Goal: Contribute content: Add original content to the website for others to see

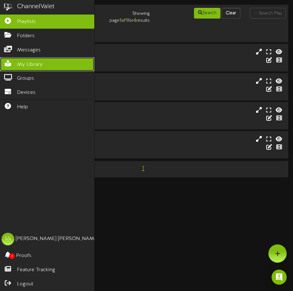
click at [28, 59] on link "My Library" at bounding box center [47, 64] width 94 height 14
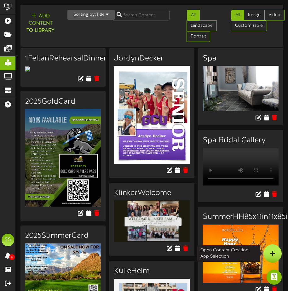
click at [274, 257] on div at bounding box center [273, 254] width 18 height 18
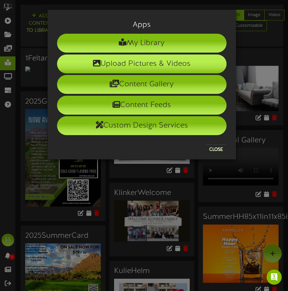
click at [128, 61] on li "Upload Pictures & Videos" at bounding box center [142, 64] width 170 height 19
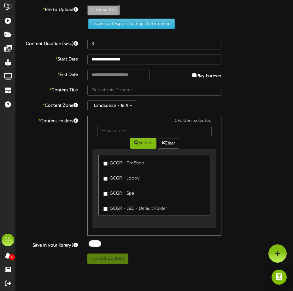
type input "**********"
type input "ajCCwelcome"
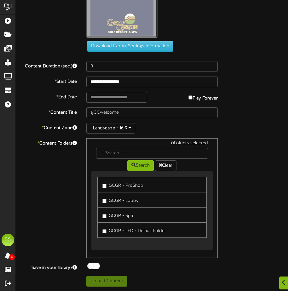
scroll to position [60, 0]
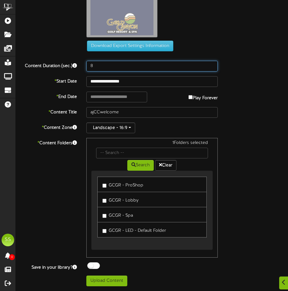
drag, startPoint x: 97, startPoint y: 66, endPoint x: 71, endPoint y: 62, distance: 26.1
click at [71, 62] on div "Content Duration (sec.) 8" at bounding box center [152, 66] width 282 height 11
type input "60"
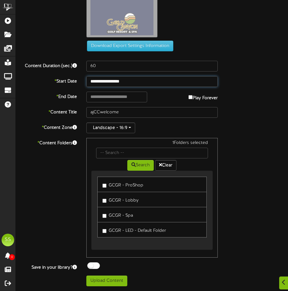
click at [129, 84] on input "**********" at bounding box center [151, 81] width 131 height 11
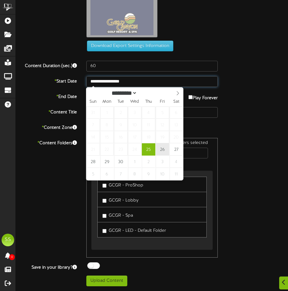
type input "**********"
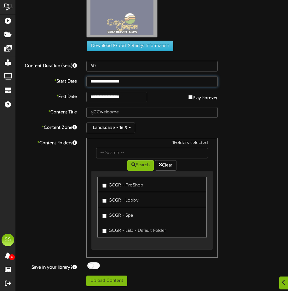
click at [117, 79] on input "**********" at bounding box center [151, 81] width 131 height 11
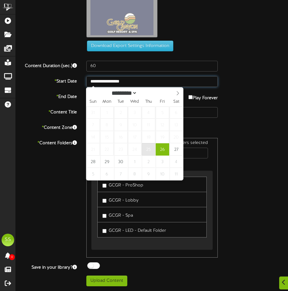
type input "**********"
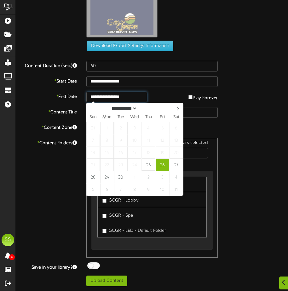
click at [128, 98] on input "**********" at bounding box center [116, 97] width 61 height 11
type input "**********"
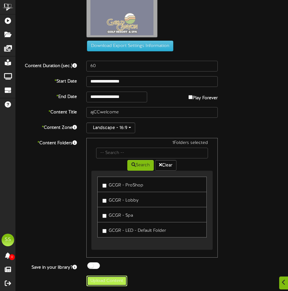
click at [105, 279] on button "Upload Content" at bounding box center [106, 281] width 41 height 11
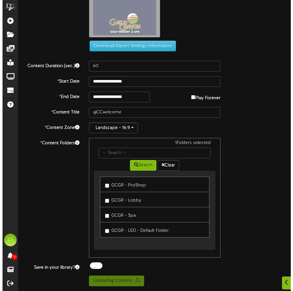
scroll to position [0, 0]
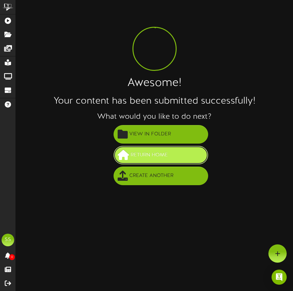
click at [155, 154] on span "Return Home" at bounding box center [149, 155] width 40 height 10
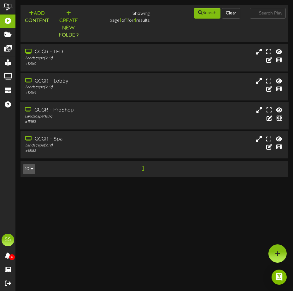
click at [96, 121] on div "# 15183" at bounding box center [76, 121] width 102 height 5
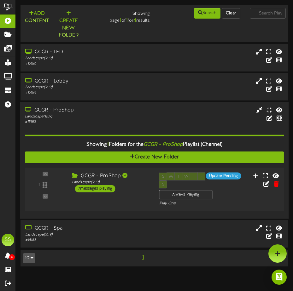
click at [119, 195] on div "1 ( 16:9" at bounding box center [155, 189] width 262 height 34
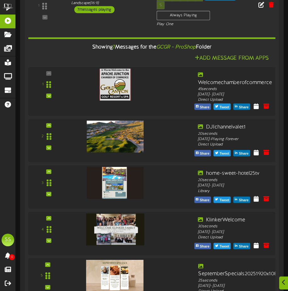
scroll to position [252, 0]
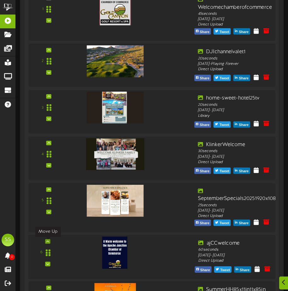
click at [45, 242] on div at bounding box center [47, 241] width 5 height 4
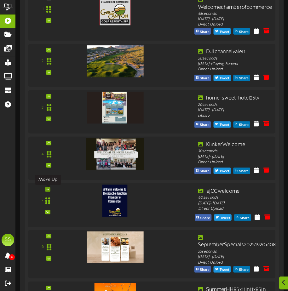
click at [48, 190] on icon at bounding box center [47, 189] width 3 height 3
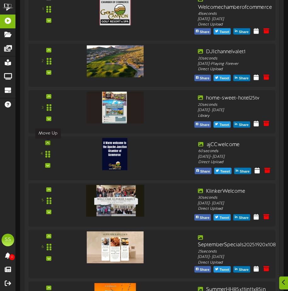
click at [48, 142] on div at bounding box center [47, 143] width 5 height 4
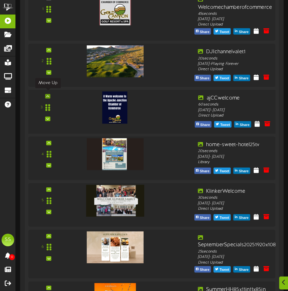
click at [45, 94] on div at bounding box center [47, 96] width 5 height 4
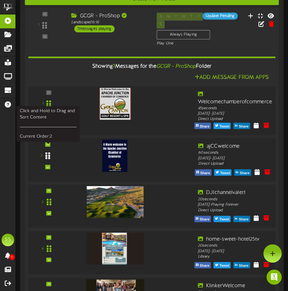
scroll to position [126, 0]
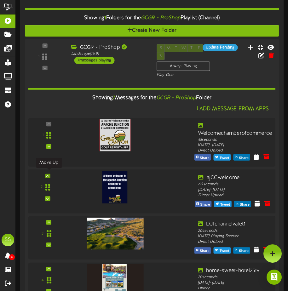
click at [47, 174] on icon at bounding box center [47, 175] width 3 height 3
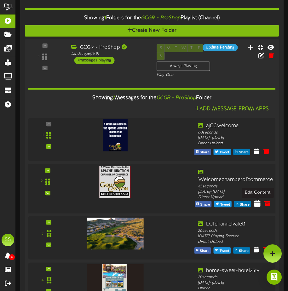
click at [259, 205] on icon at bounding box center [257, 203] width 6 height 7
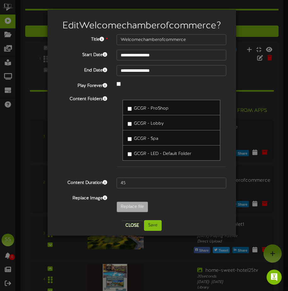
click at [64, 132] on div "Content Folders GCGR - ProShop GCGR - Lobby GCGR - Spa" at bounding box center [141, 133] width 179 height 79
click at [131, 223] on button "Close" at bounding box center [132, 226] width 21 height 10
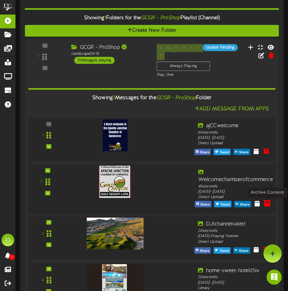
click at [266, 203] on icon at bounding box center [267, 203] width 7 height 7
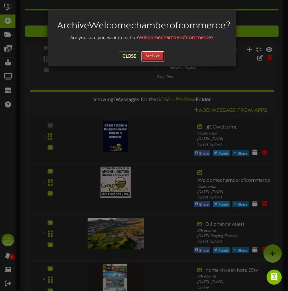
click at [153, 62] on button "Archive" at bounding box center [152, 56] width 23 height 11
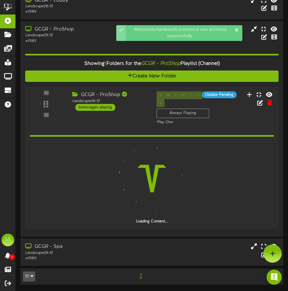
scroll to position [73, 0]
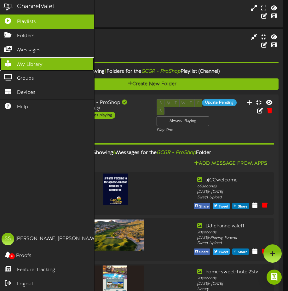
click at [17, 61] on span "My Library" at bounding box center [30, 64] width 26 height 7
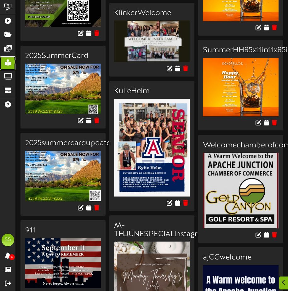
scroll to position [284, 0]
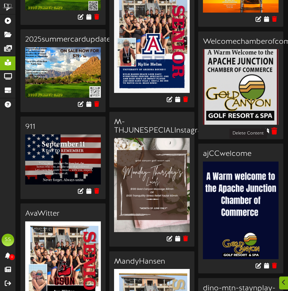
click at [276, 132] on icon at bounding box center [274, 131] width 6 height 7
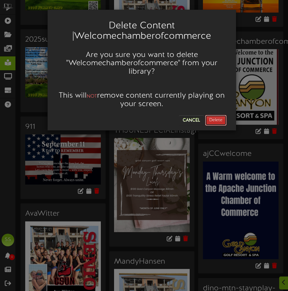
click at [214, 118] on button "Delete" at bounding box center [215, 120] width 21 height 11
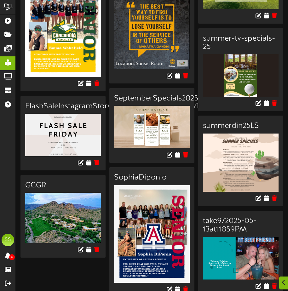
scroll to position [939, 0]
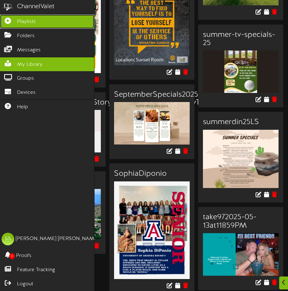
click at [24, 23] on span "Playlists" at bounding box center [26, 21] width 19 height 7
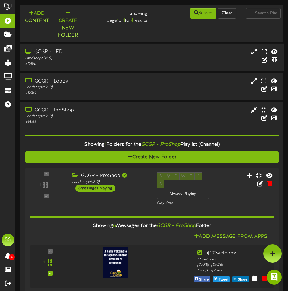
click at [69, 58] on div "Landscape ( 16:9 )" at bounding box center [75, 58] width 100 height 5
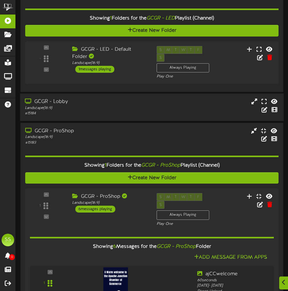
scroll to position [95, 0]
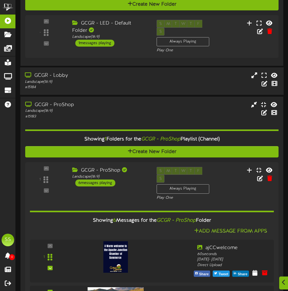
click at [84, 79] on div "Landscape ( 16:9 )" at bounding box center [75, 81] width 100 height 5
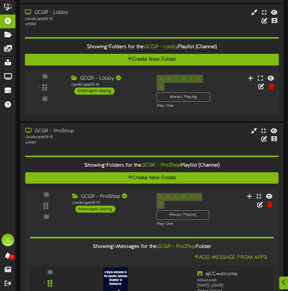
click at [113, 97] on div "1 GCGR - Lobby" at bounding box center [152, 92] width 257 height 44
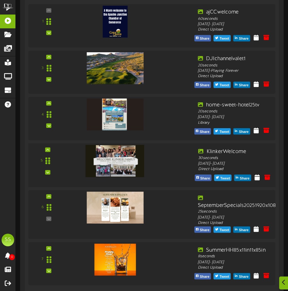
scroll to position [743, 0]
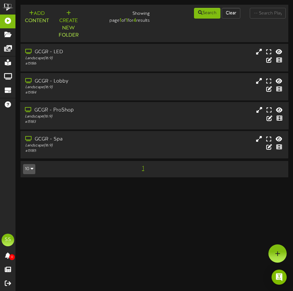
click at [70, 111] on div "GCGR - ProShop" at bounding box center [76, 110] width 102 height 7
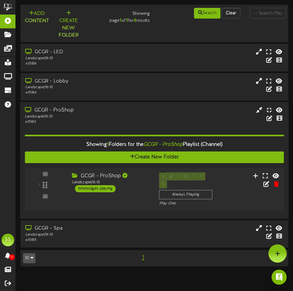
click at [129, 186] on div "GCGR - ProShop Landscape ( 16:9 ) 6 messages playing" at bounding box center [110, 182] width 87 height 20
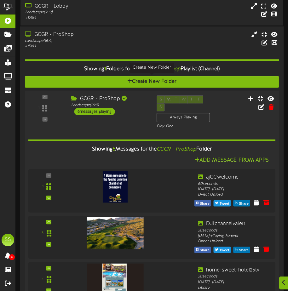
scroll to position [95, 0]
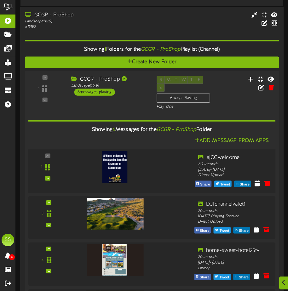
click at [119, 162] on img at bounding box center [114, 167] width 25 height 32
click at [239, 167] on div "Thursday, 9/25/2025 - Saturday, 9/27/2025" at bounding box center [234, 170] width 73 height 6
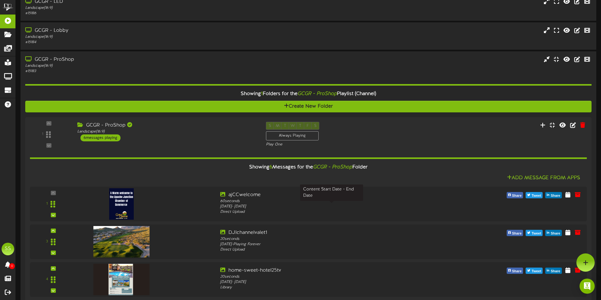
scroll to position [11, 0]
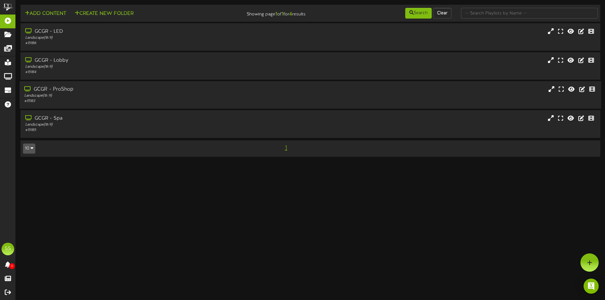
click at [71, 90] on div "GCGR - ProShop" at bounding box center [140, 89] width 233 height 7
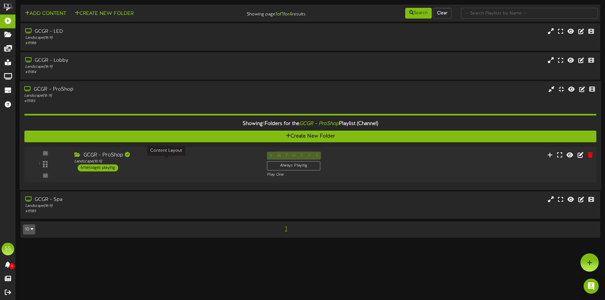
click at [180, 160] on div "Landscape ( 16:9 )" at bounding box center [165, 161] width 183 height 5
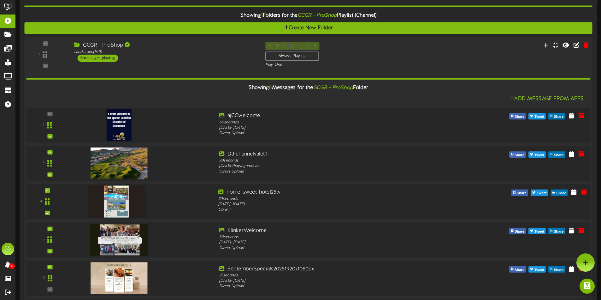
scroll to position [84, 0]
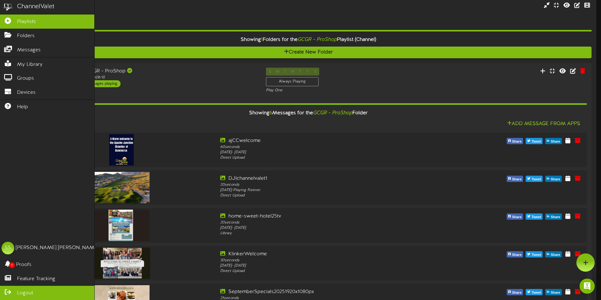
click at [49, 290] on link "Logout" at bounding box center [47, 293] width 94 height 14
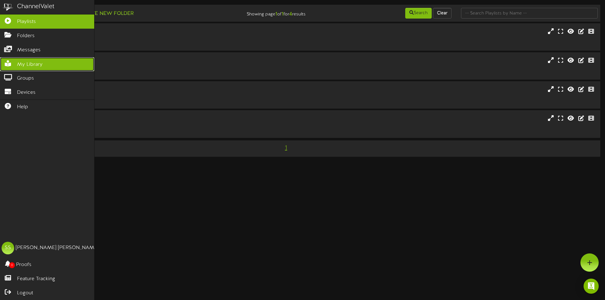
click at [20, 65] on span "My Library" at bounding box center [30, 64] width 26 height 7
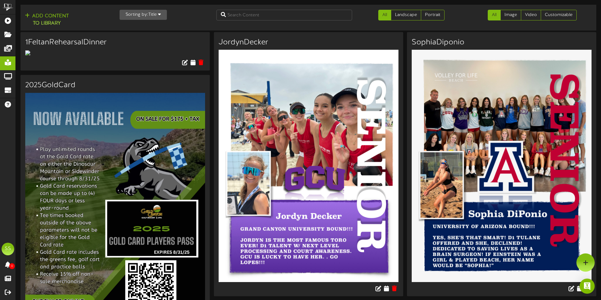
click at [116, 50] on div at bounding box center [114, 53] width 189 height 6
drag, startPoint x: 99, startPoint y: 41, endPoint x: 99, endPoint y: 44, distance: 3.2
click at [99, 44] on h3 "1FeltanRehearsalDinner" at bounding box center [115, 42] width 180 height 8
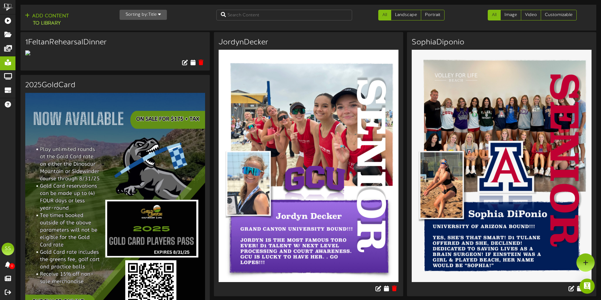
click at [29, 55] on img at bounding box center [27, 52] width 5 height 5
click at [29, 54] on img at bounding box center [27, 52] width 5 height 5
click at [303, 101] on img at bounding box center [308, 166] width 180 height 233
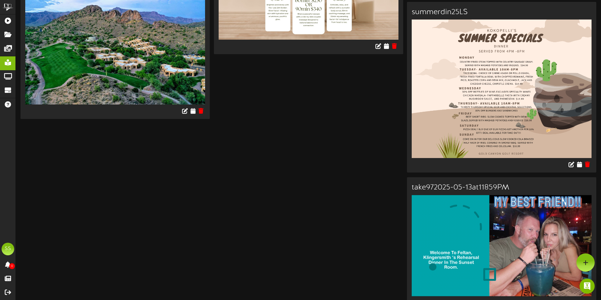
scroll to position [1992, 0]
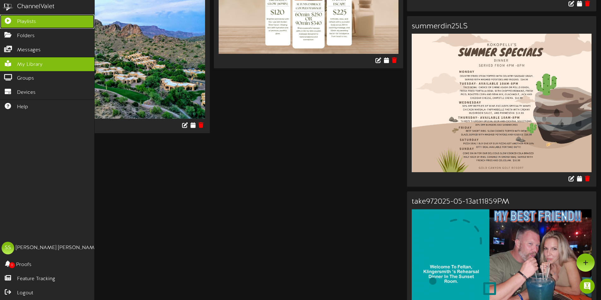
click at [7, 21] on icon at bounding box center [8, 20] width 16 height 5
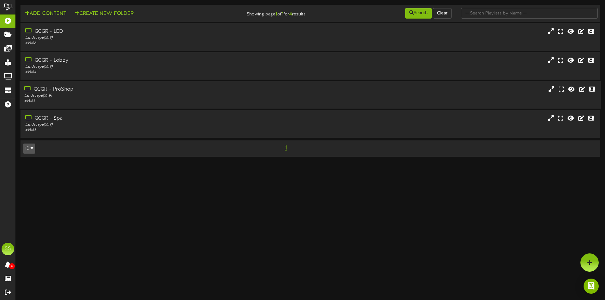
click at [89, 84] on div "GCGR - ProShop Landscape ( 16:9 ) # 15183" at bounding box center [311, 94] width 582 height 27
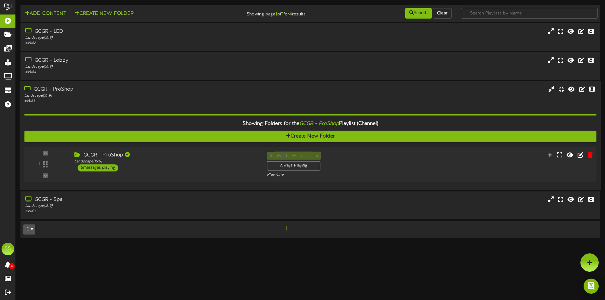
click at [132, 168] on div "GCGR - ProShop Landscape ( 16:9 ) 6 messages playing" at bounding box center [166, 162] width 193 height 20
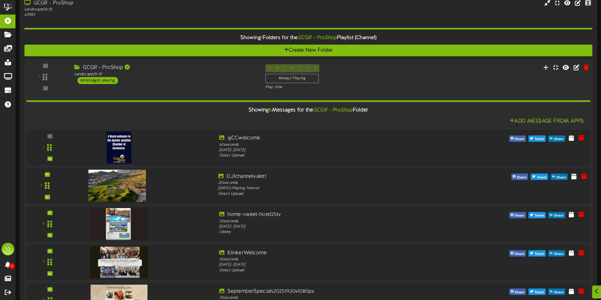
scroll to position [95, 0]
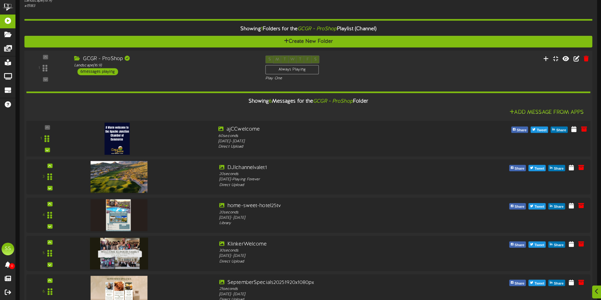
click at [183, 144] on div at bounding box center [142, 137] width 142 height 23
click at [573, 131] on icon at bounding box center [573, 128] width 6 height 7
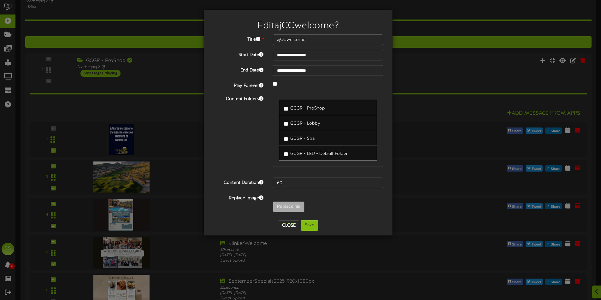
click at [293, 107] on span "GCGR - ProShop" at bounding box center [307, 108] width 35 height 5
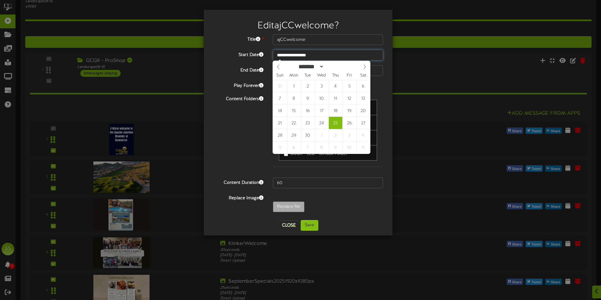
click at [302, 56] on input "**********" at bounding box center [328, 55] width 110 height 11
type input "**********"
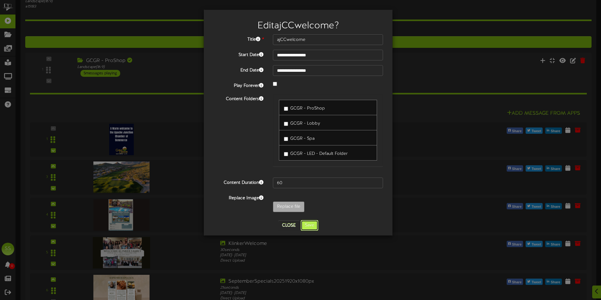
click at [308, 224] on button "Save" at bounding box center [309, 225] width 18 height 11
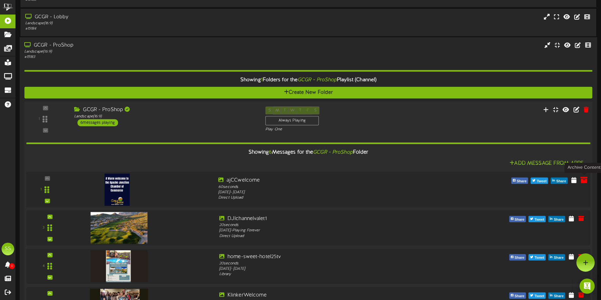
click at [583, 183] on icon at bounding box center [583, 180] width 7 height 7
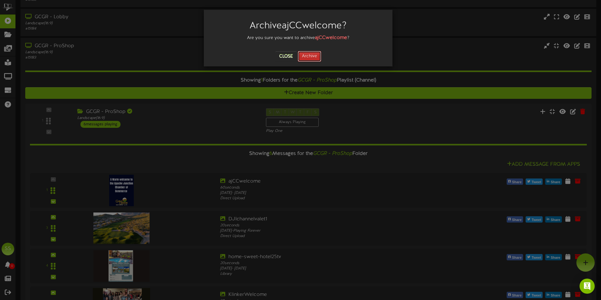
click at [310, 60] on button "Archive" at bounding box center [309, 56] width 23 height 11
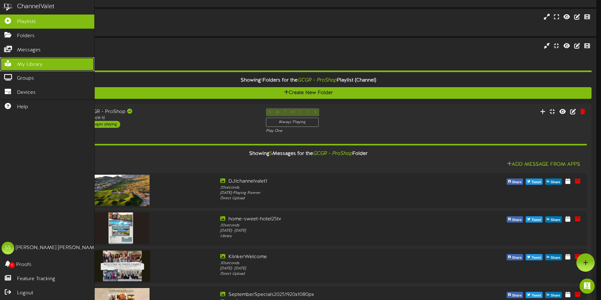
click at [30, 64] on span "My Library" at bounding box center [30, 64] width 26 height 7
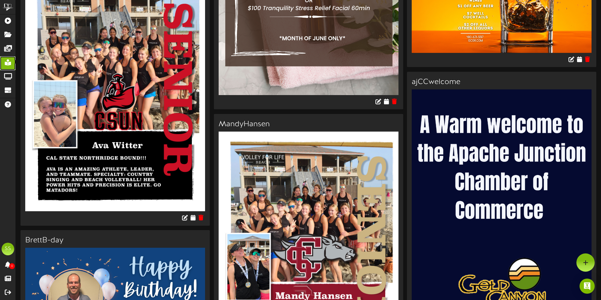
scroll to position [851, 0]
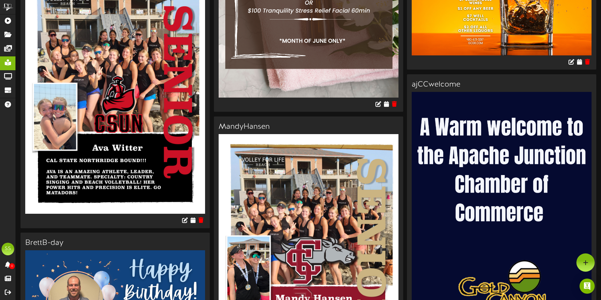
click at [473, 121] on img at bounding box center [501, 208] width 180 height 233
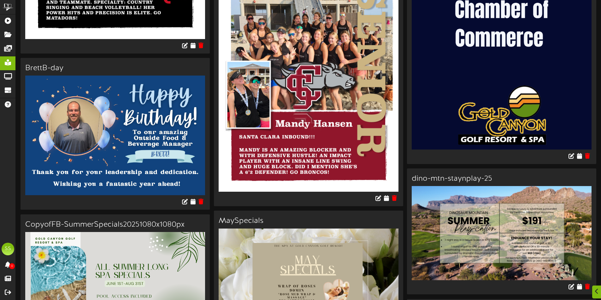
scroll to position [1072, 0]
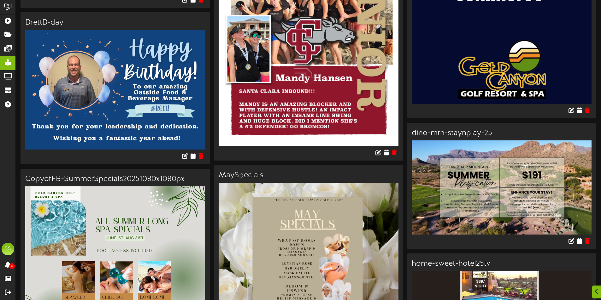
click at [491, 111] on div at bounding box center [501, 111] width 189 height 15
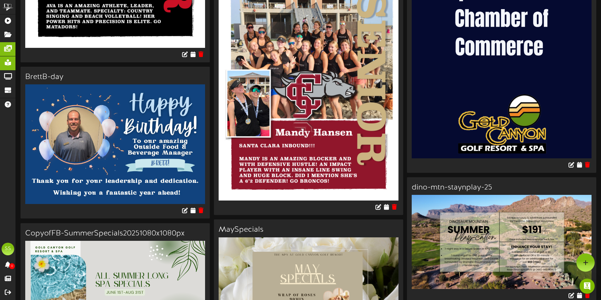
scroll to position [946, 0]
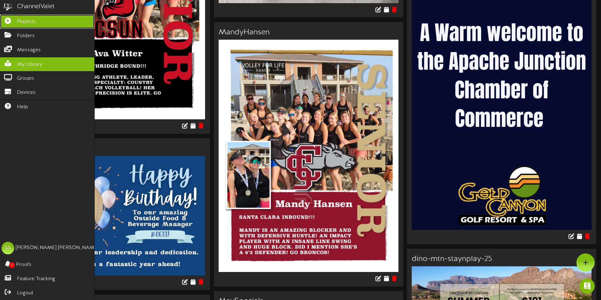
click at [19, 25] on span "Playlists" at bounding box center [26, 21] width 19 height 7
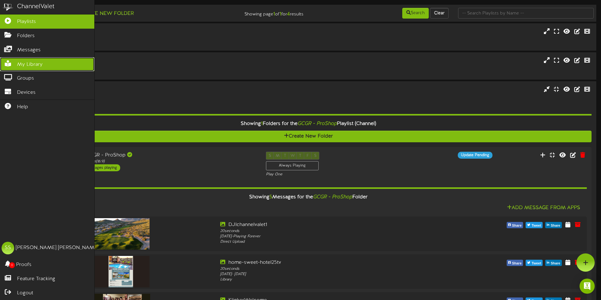
click at [20, 65] on span "My Library" at bounding box center [30, 64] width 26 height 7
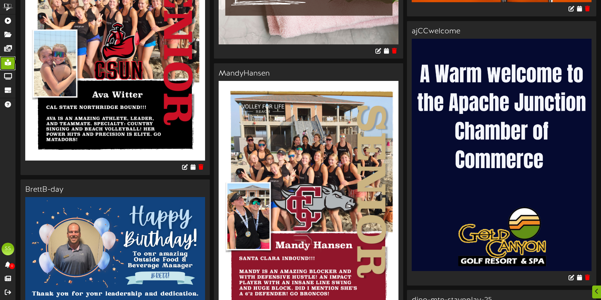
scroll to position [1009, 0]
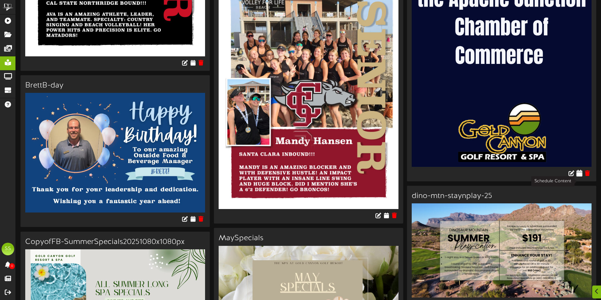
click at [579, 177] on icon at bounding box center [579, 173] width 6 height 7
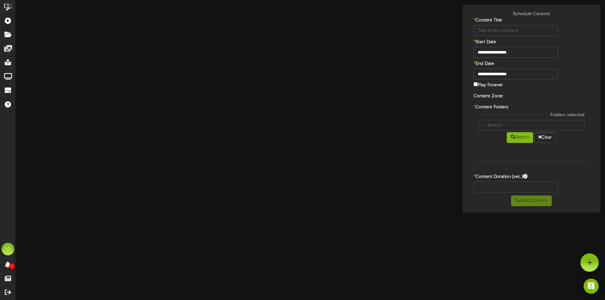
type input "ajCCwelcome"
type input "8"
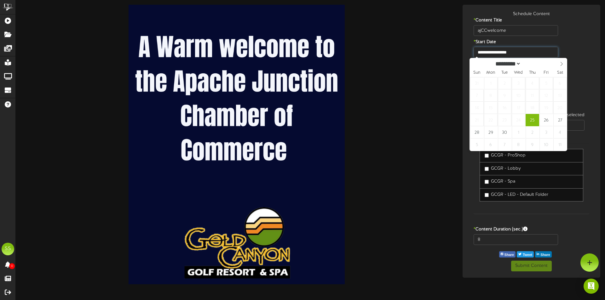
click at [504, 52] on input "**********" at bounding box center [516, 52] width 84 height 11
click at [576, 84] on div "Play Forever" at bounding box center [531, 85] width 125 height 9
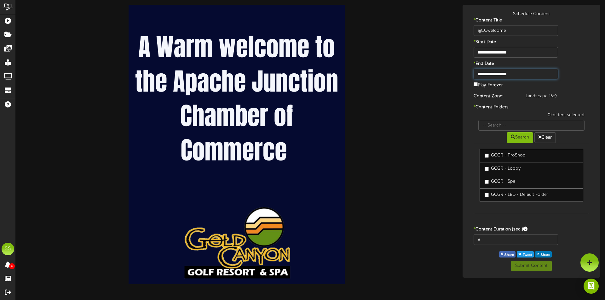
click at [535, 77] on input "**********" at bounding box center [516, 74] width 84 height 11
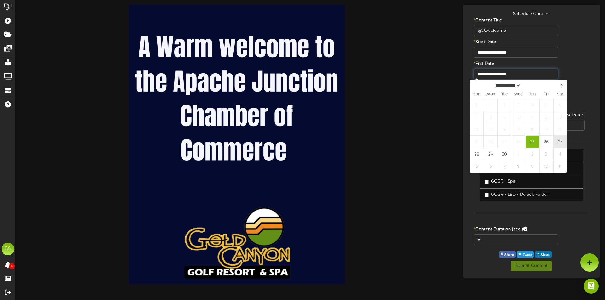
type input "**********"
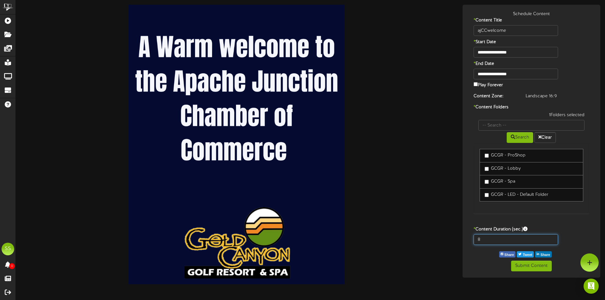
click at [491, 242] on input "8" at bounding box center [516, 240] width 84 height 11
type input "60"
click at [525, 268] on button "Submit Content" at bounding box center [531, 266] width 41 height 11
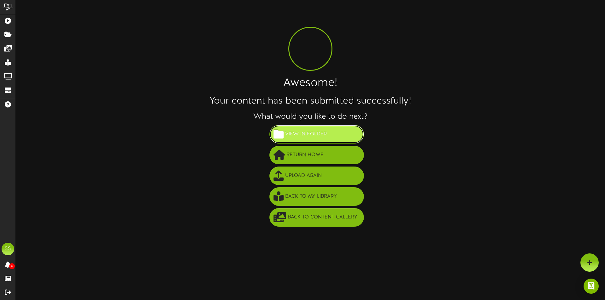
click at [311, 134] on span "View in Folder" at bounding box center [306, 134] width 45 height 10
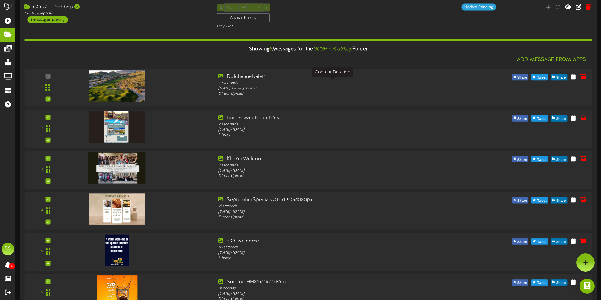
scroll to position [49, 0]
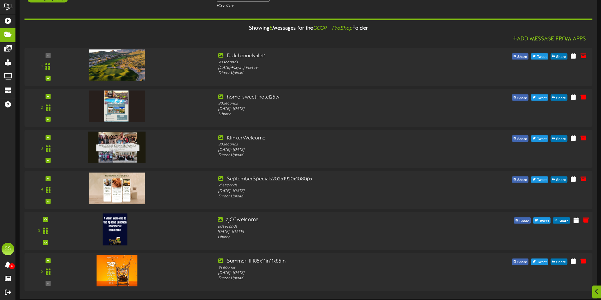
click at [43, 219] on div "5" at bounding box center [45, 231] width 38 height 29
click at [47, 219] on icon at bounding box center [45, 219] width 3 height 3
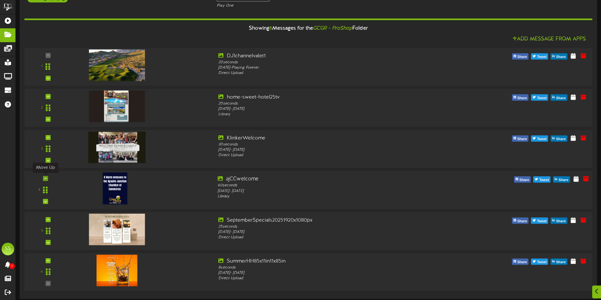
click at [44, 178] on icon at bounding box center [45, 178] width 3 height 3
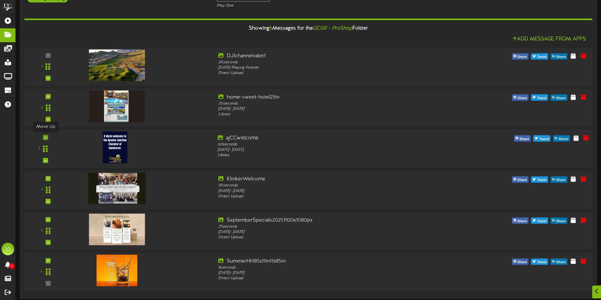
click at [48, 137] on div at bounding box center [45, 137] width 5 height 5
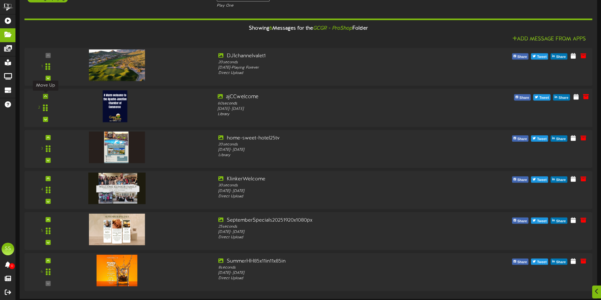
click at [48, 96] on div at bounding box center [45, 96] width 5 height 5
